Goal: Task Accomplishment & Management: Use online tool/utility

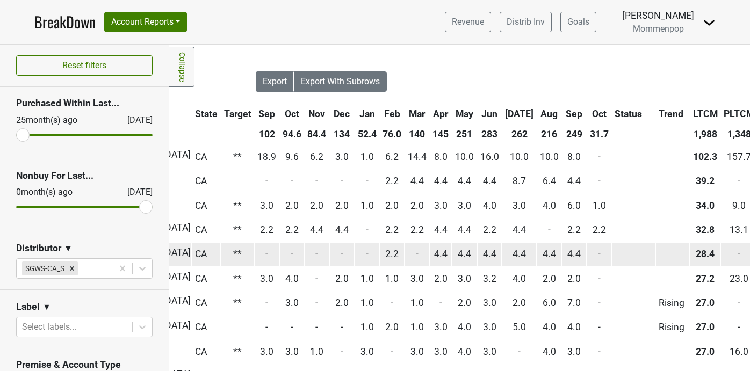
scroll to position [0, 341]
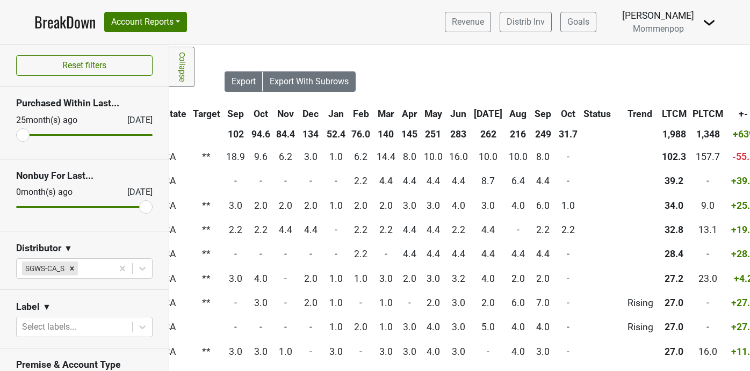
click at [556, 117] on th "Oct" at bounding box center [568, 113] width 24 height 19
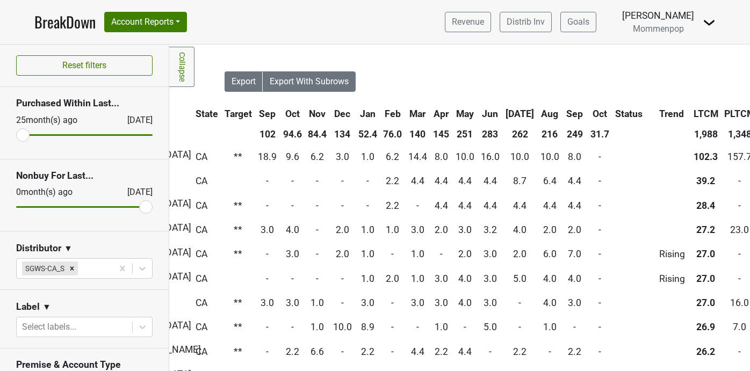
click at [588, 112] on th "Oct" at bounding box center [600, 113] width 24 height 19
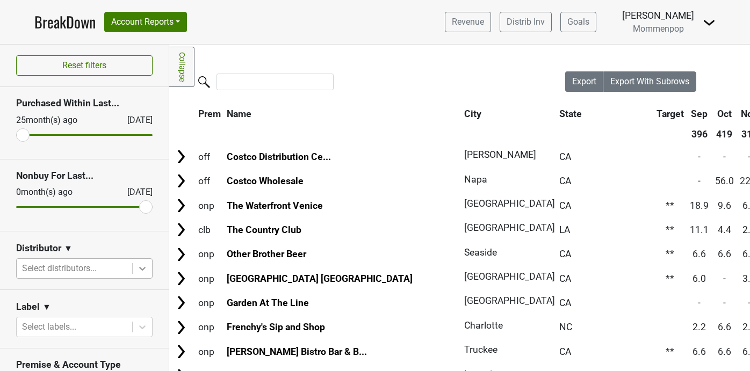
click at [135, 269] on div at bounding box center [142, 268] width 19 height 19
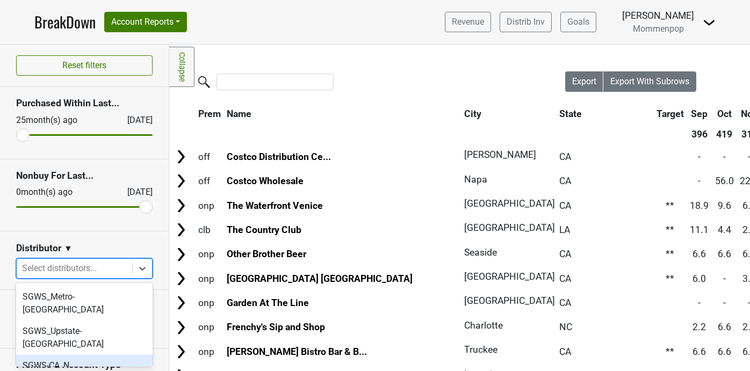
scroll to position [377, 0]
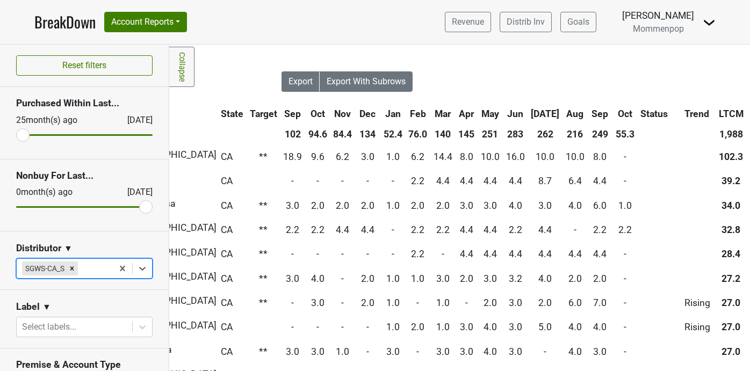
scroll to position [0, 344]
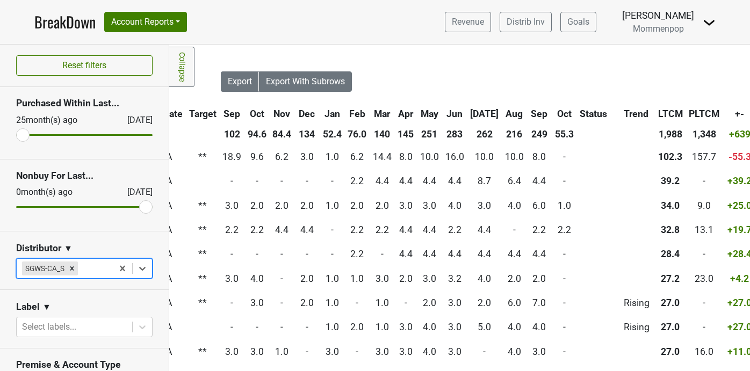
click at [552, 114] on th "Oct" at bounding box center [564, 113] width 24 height 19
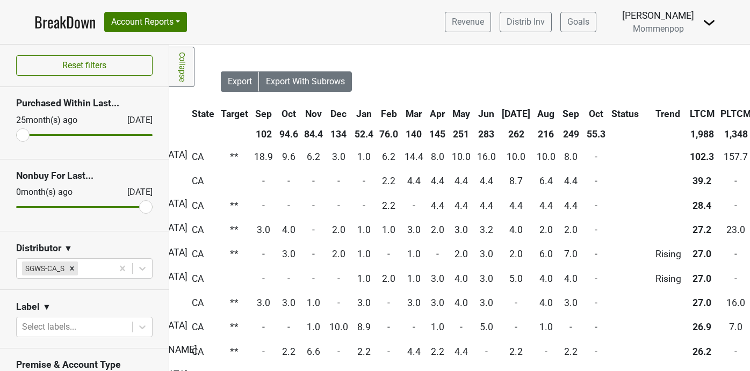
click at [584, 114] on th "Oct" at bounding box center [596, 113] width 24 height 19
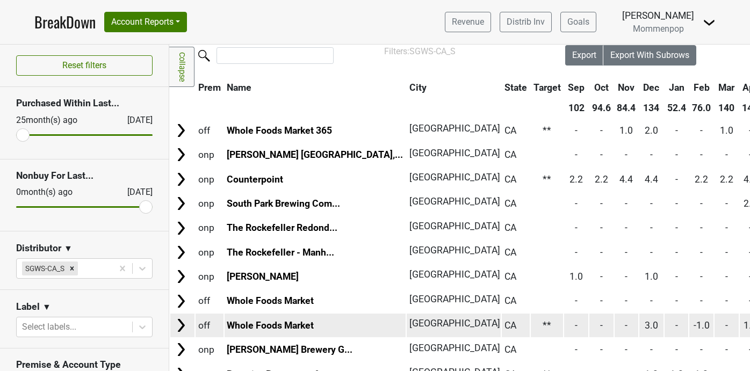
scroll to position [0, 0]
